Goal: Transaction & Acquisition: Purchase product/service

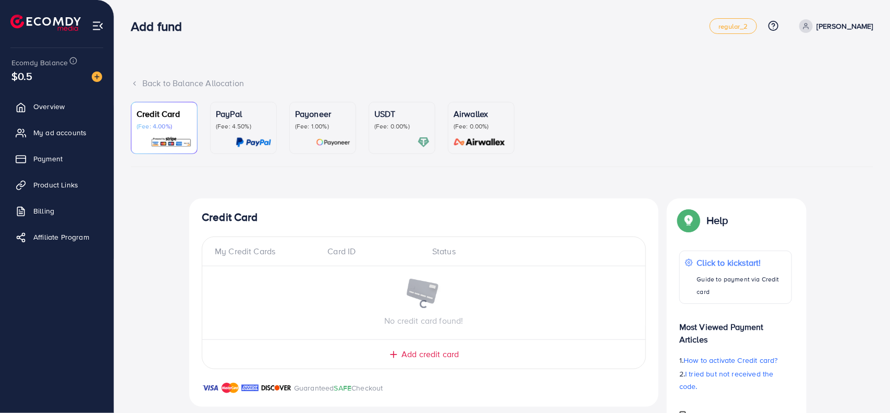
click at [101, 79] on img at bounding box center [97, 76] width 10 height 10
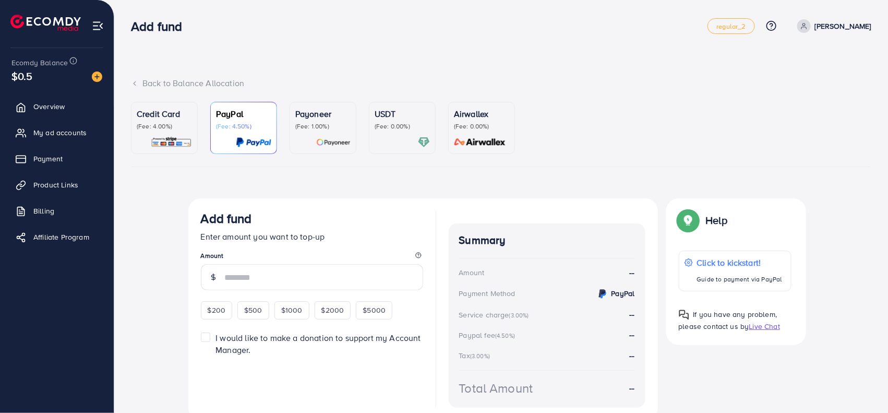
click at [169, 115] on p "Credit Card" at bounding box center [164, 113] width 55 height 13
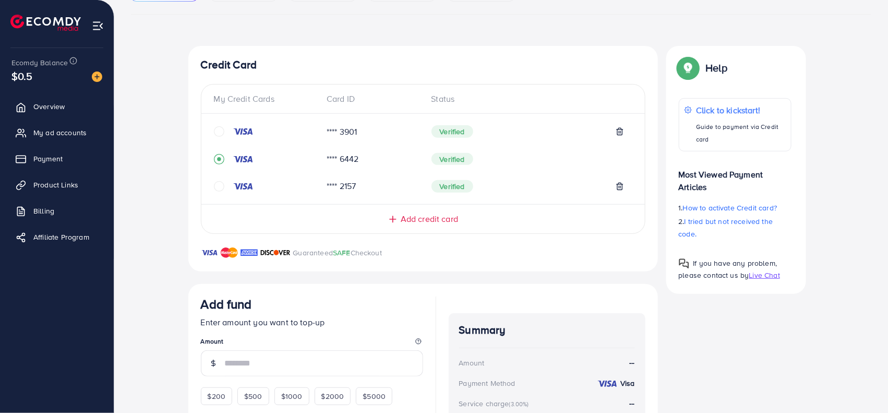
scroll to position [291, 0]
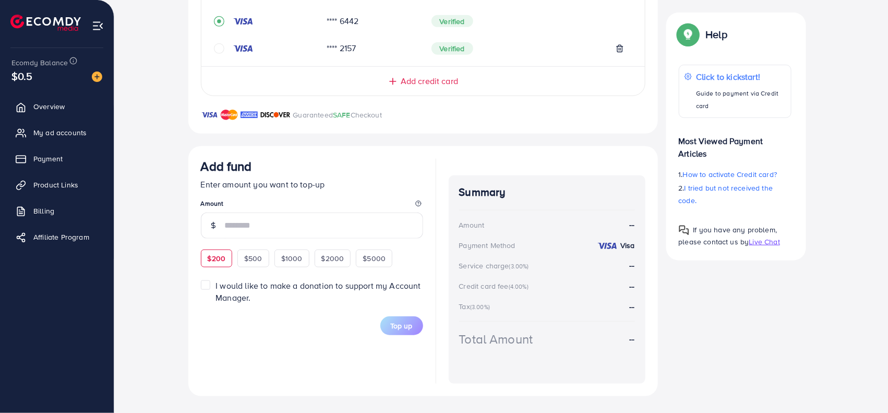
click at [208, 256] on span "$200" at bounding box center [217, 258] width 18 height 10
type input "***"
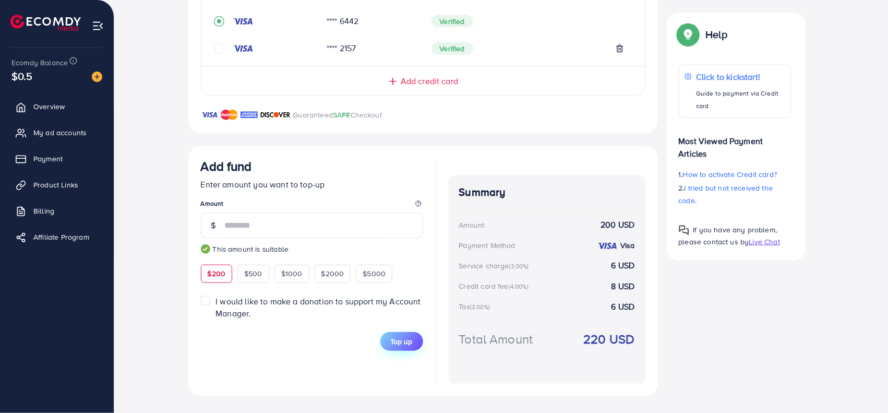
click at [406, 336] on span "Top up" at bounding box center [402, 341] width 22 height 10
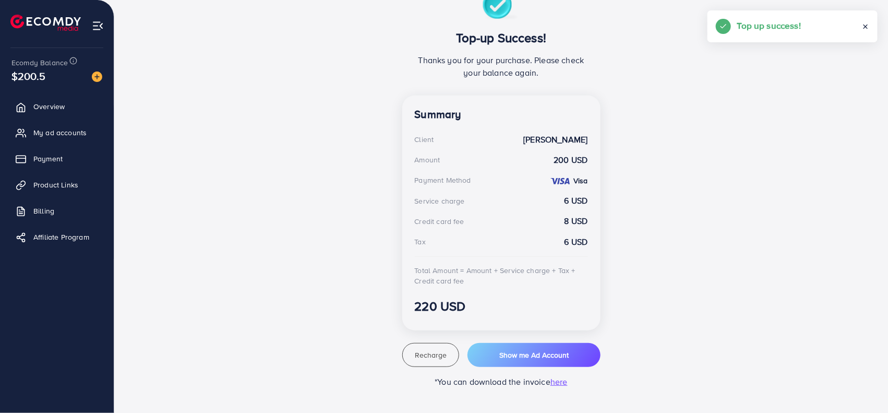
scroll to position [208, 0]
click at [75, 126] on link "My ad accounts" at bounding box center [57, 132] width 98 height 21
